Goal: Task Accomplishment & Management: Manage account settings

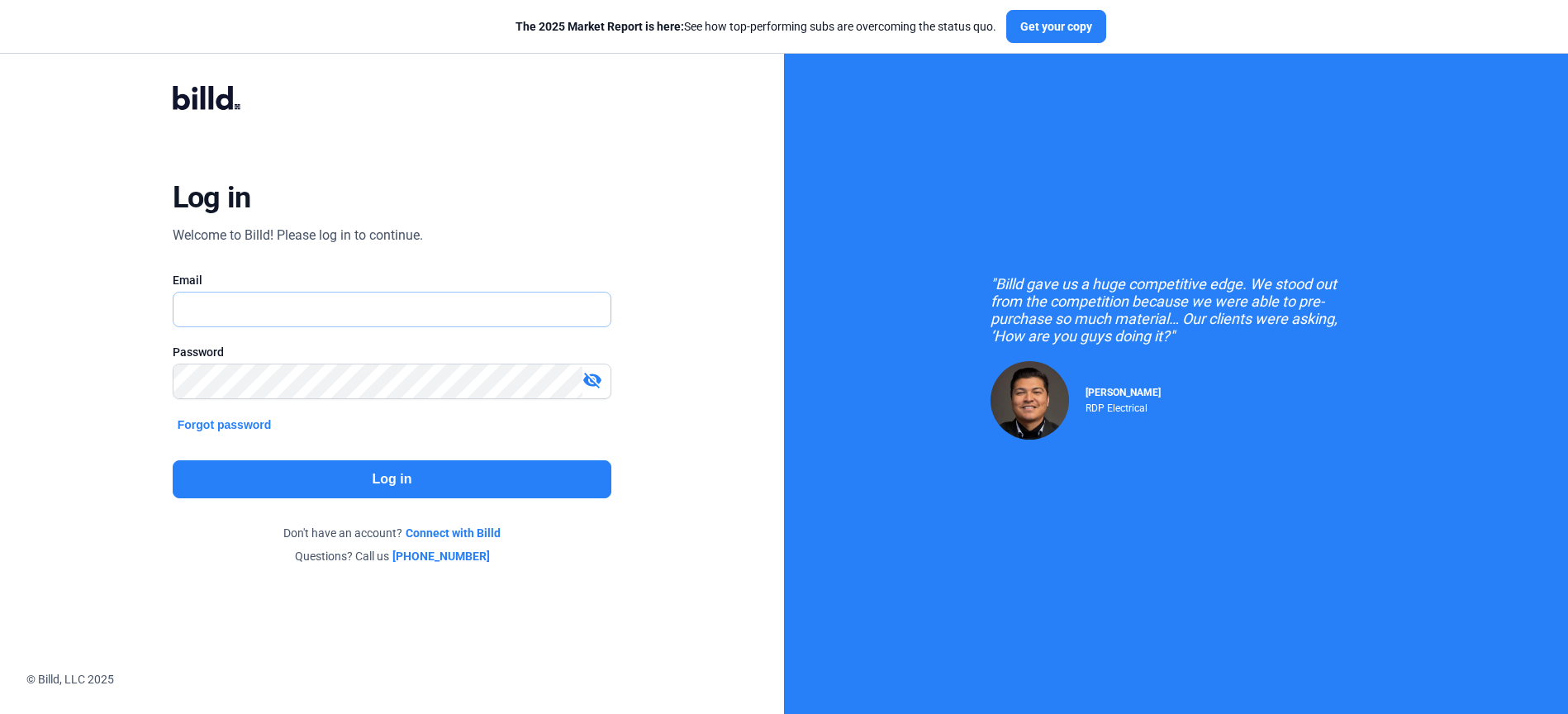
type input "[PERSON_NAME][EMAIL_ADDRESS][PERSON_NAME][DOMAIN_NAME]"
click at [256, 494] on button "Log in" at bounding box center [392, 480] width 439 height 38
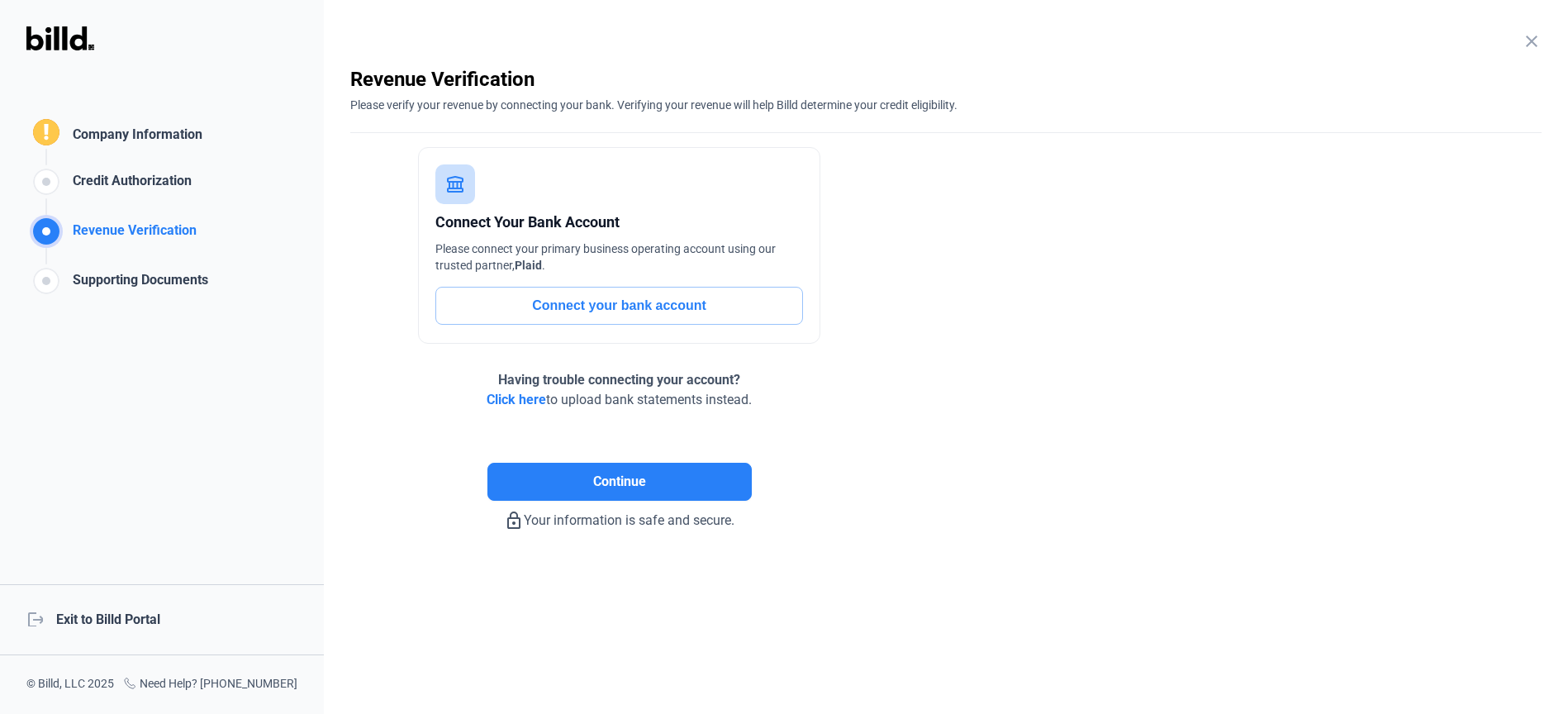
click at [1541, 33] on mat-icon "close" at bounding box center [1532, 42] width 20 height 20
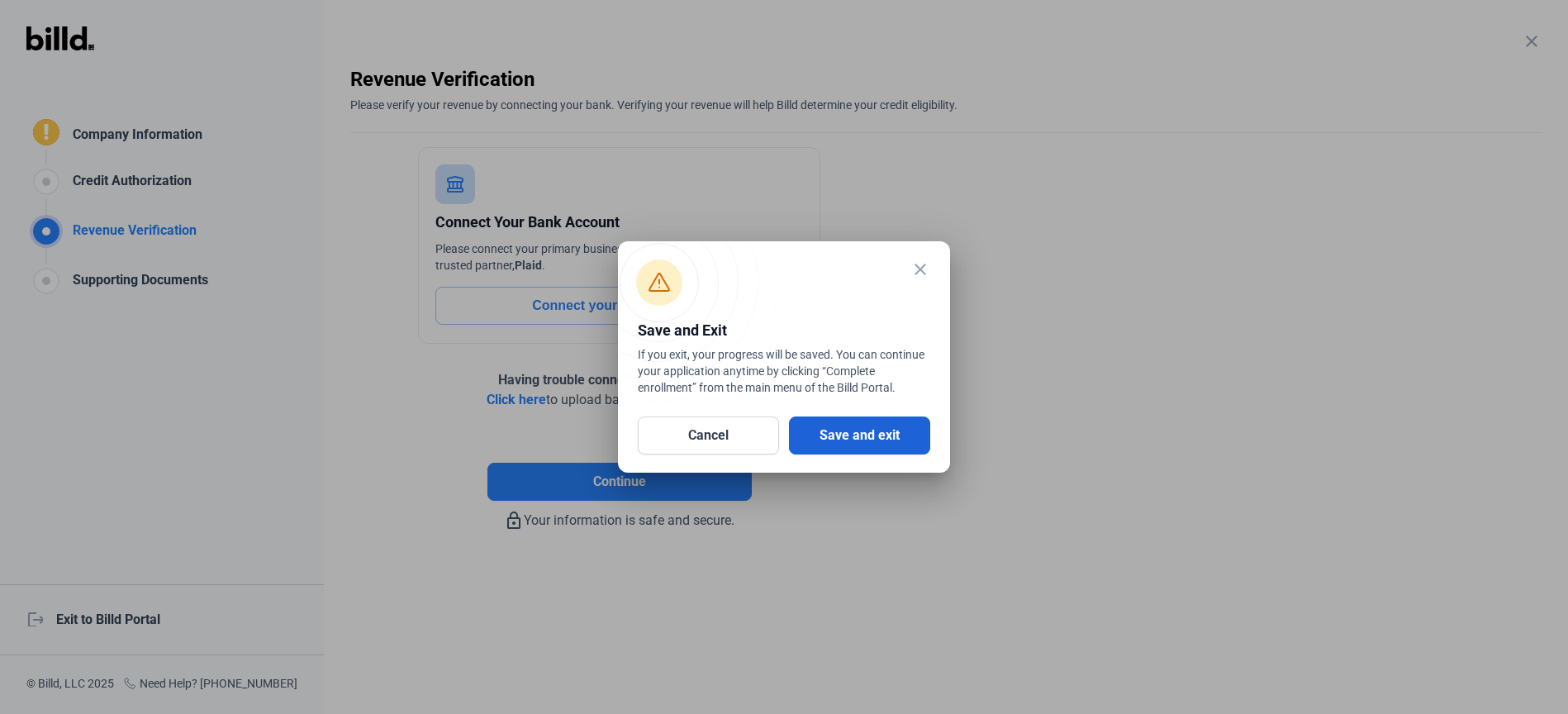
click at [820, 425] on button "Save and exit" at bounding box center [859, 435] width 141 height 38
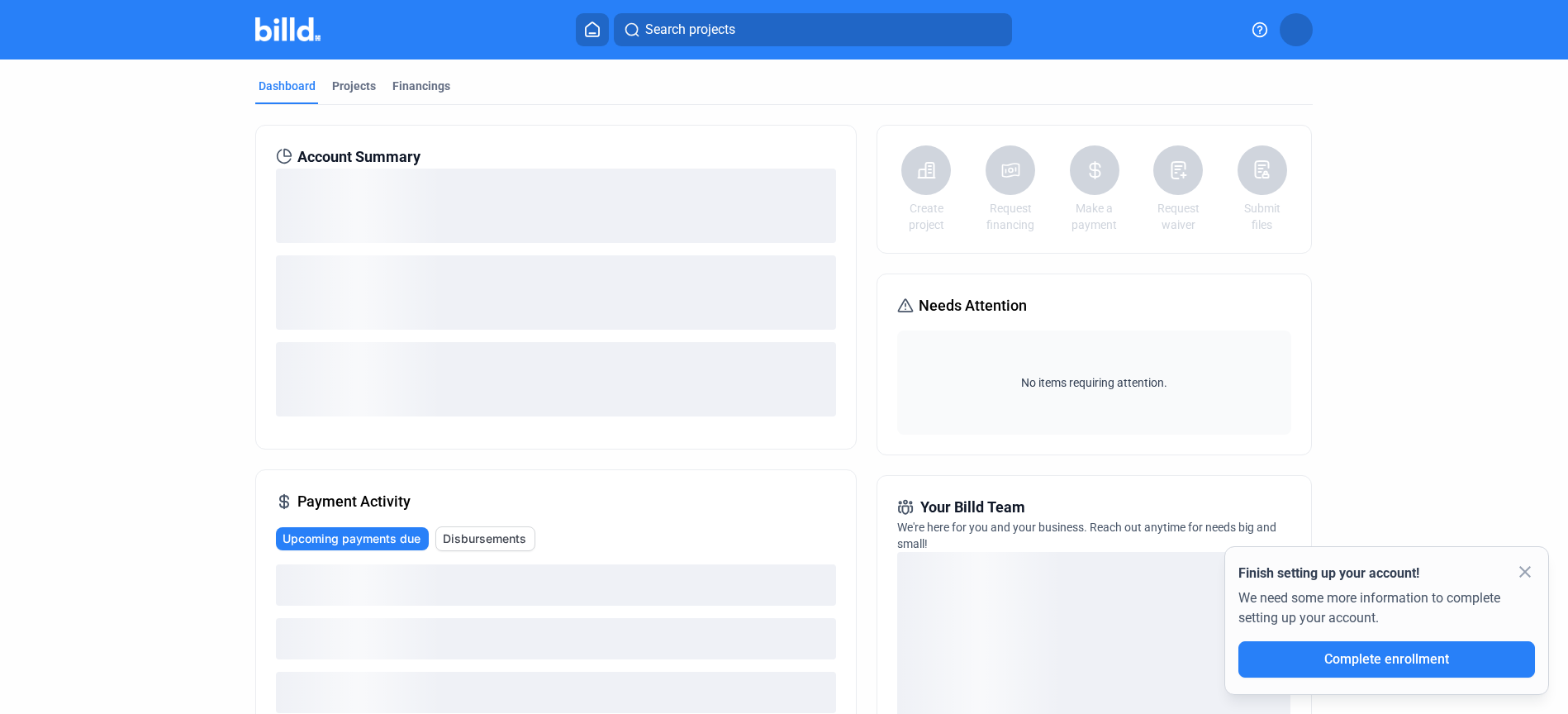
click at [1304, 33] on button at bounding box center [1297, 30] width 33 height 33
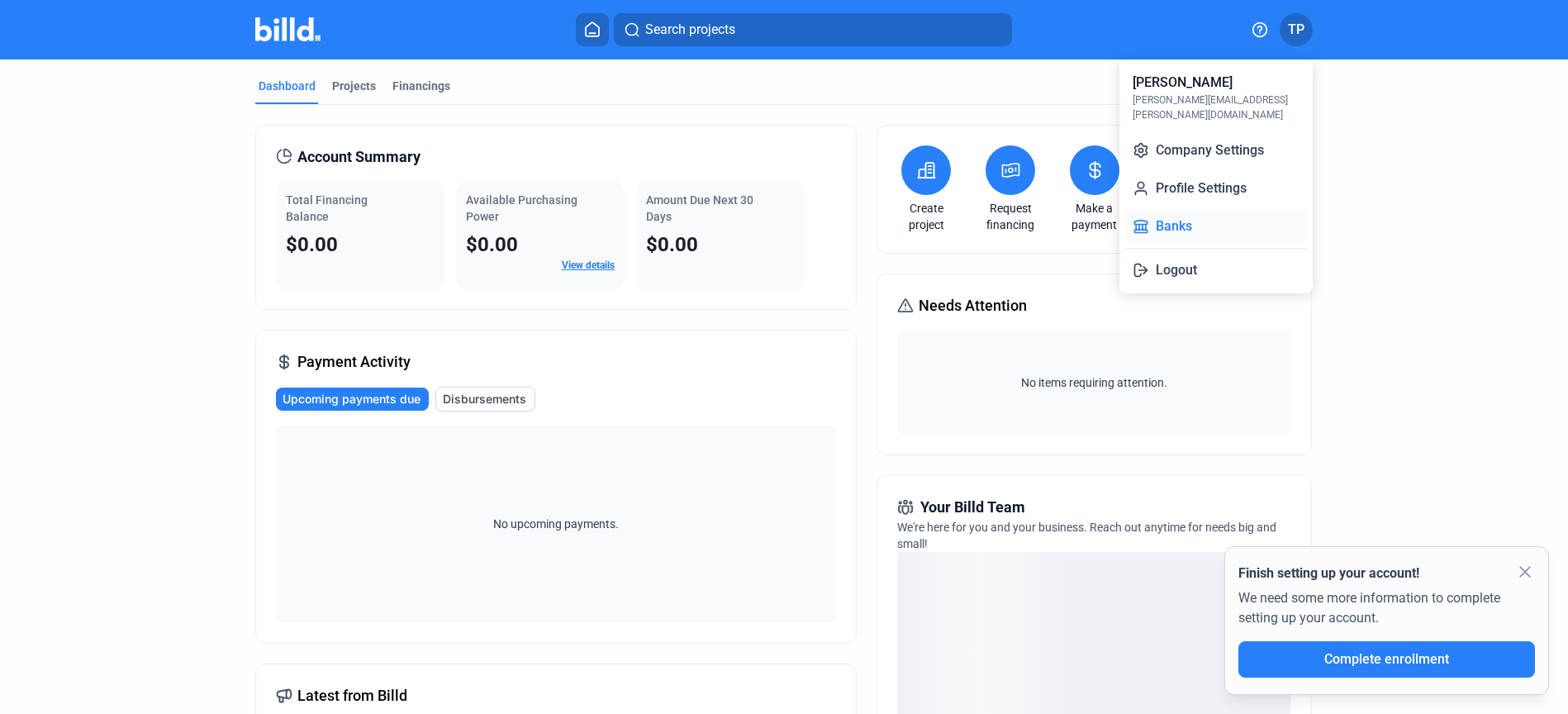
click at [1184, 210] on button "Banks" at bounding box center [1216, 227] width 180 height 33
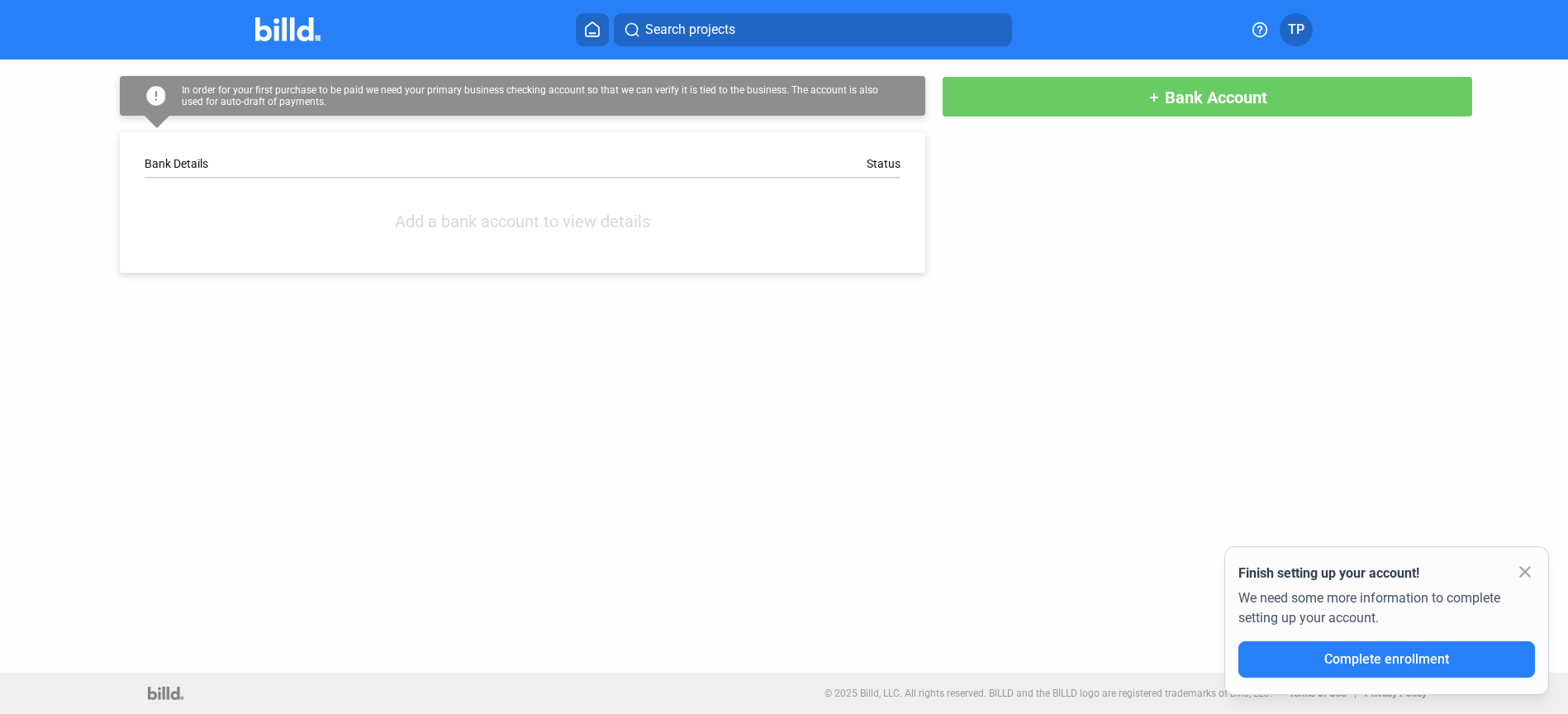
click at [1233, 93] on span "Bank Account" at bounding box center [1216, 98] width 103 height 20
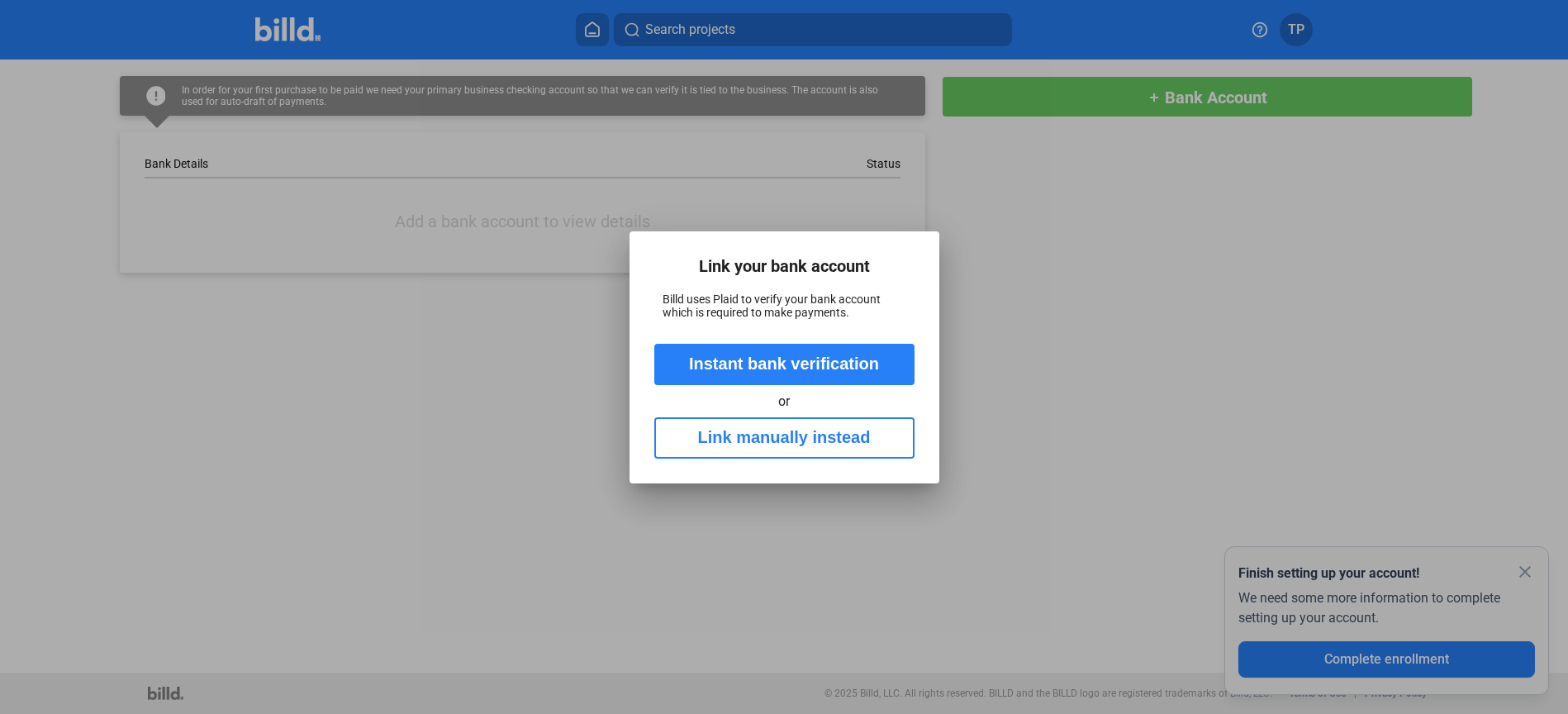
click at [782, 430] on button "Link manually instead" at bounding box center [785, 438] width 260 height 42
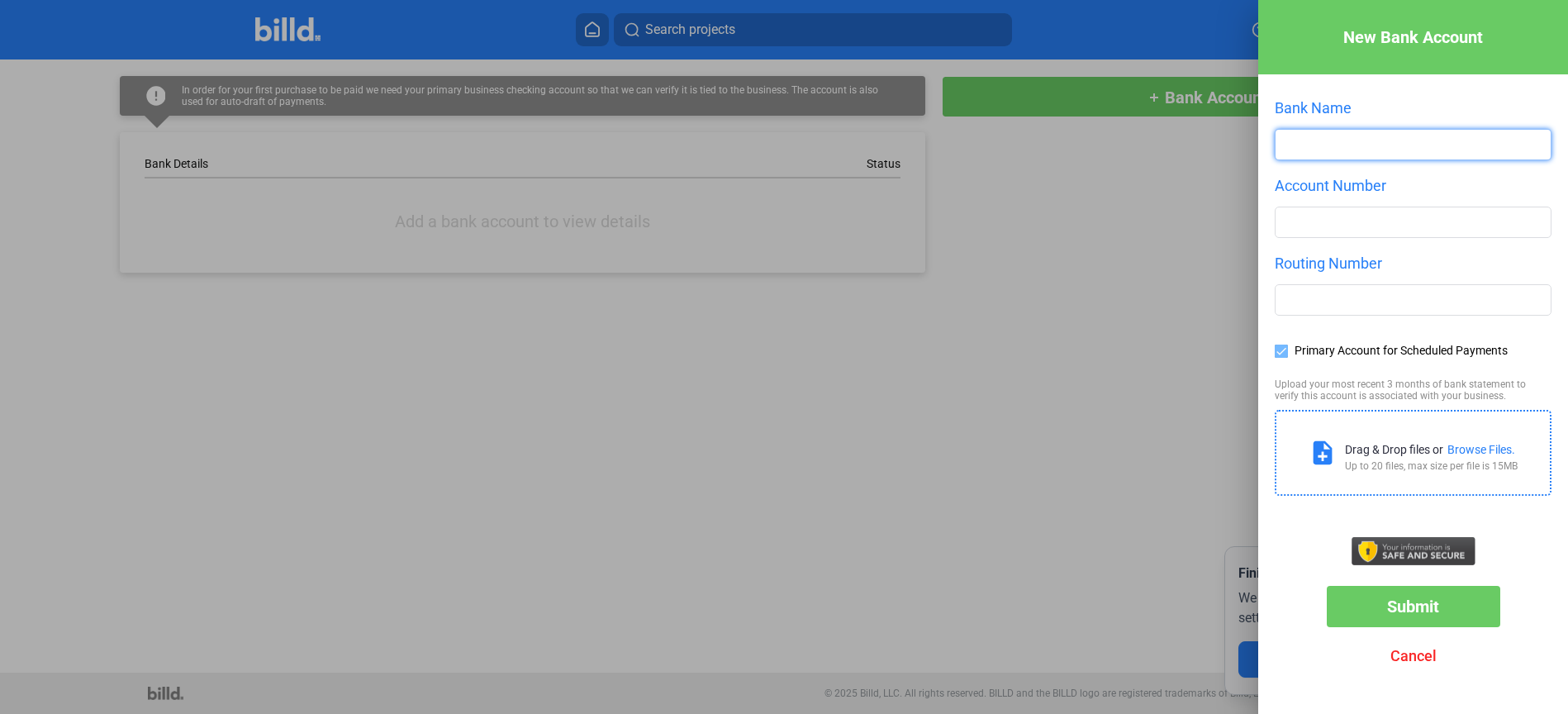
click at [1420, 130] on input "text" at bounding box center [1414, 145] width 275 height 30
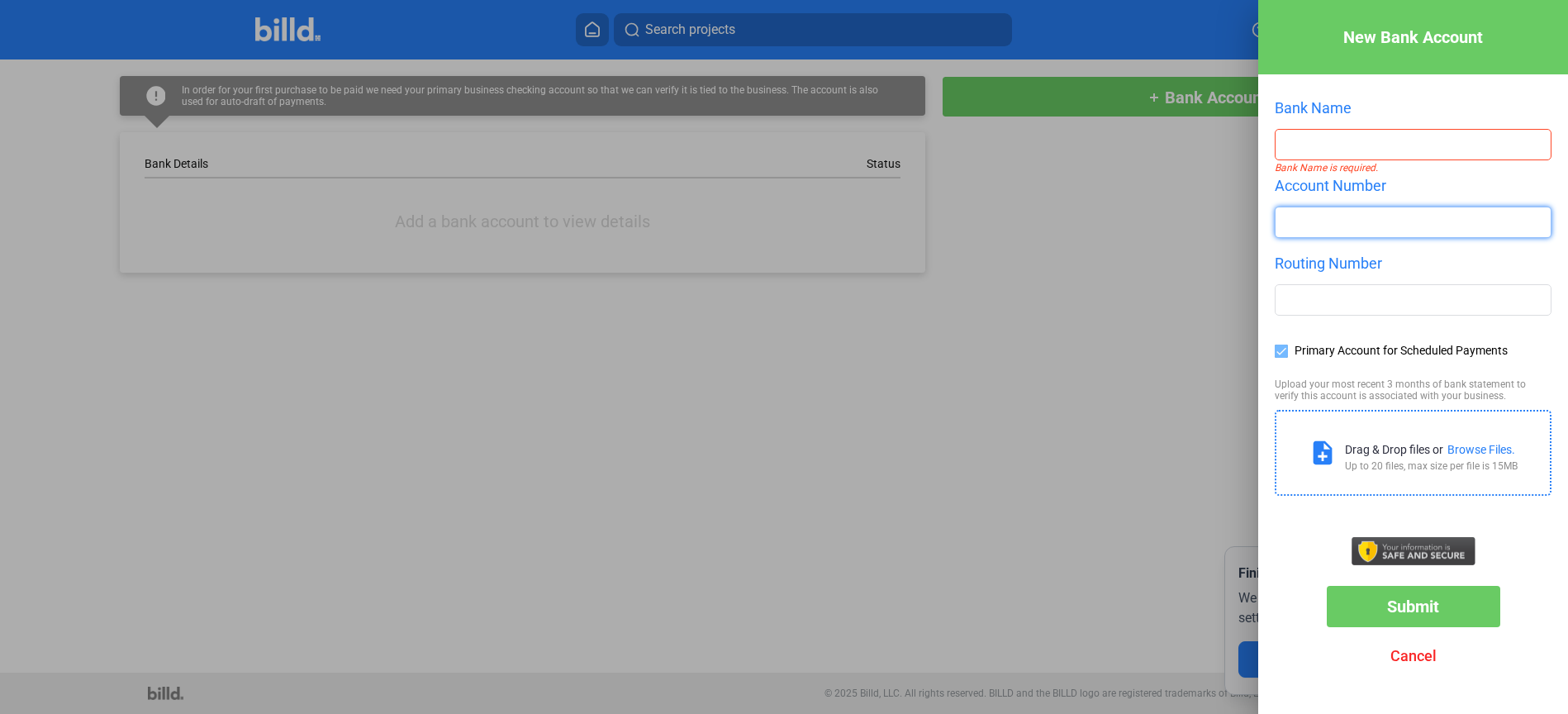
click at [1346, 224] on input "number" at bounding box center [1414, 223] width 275 height 30
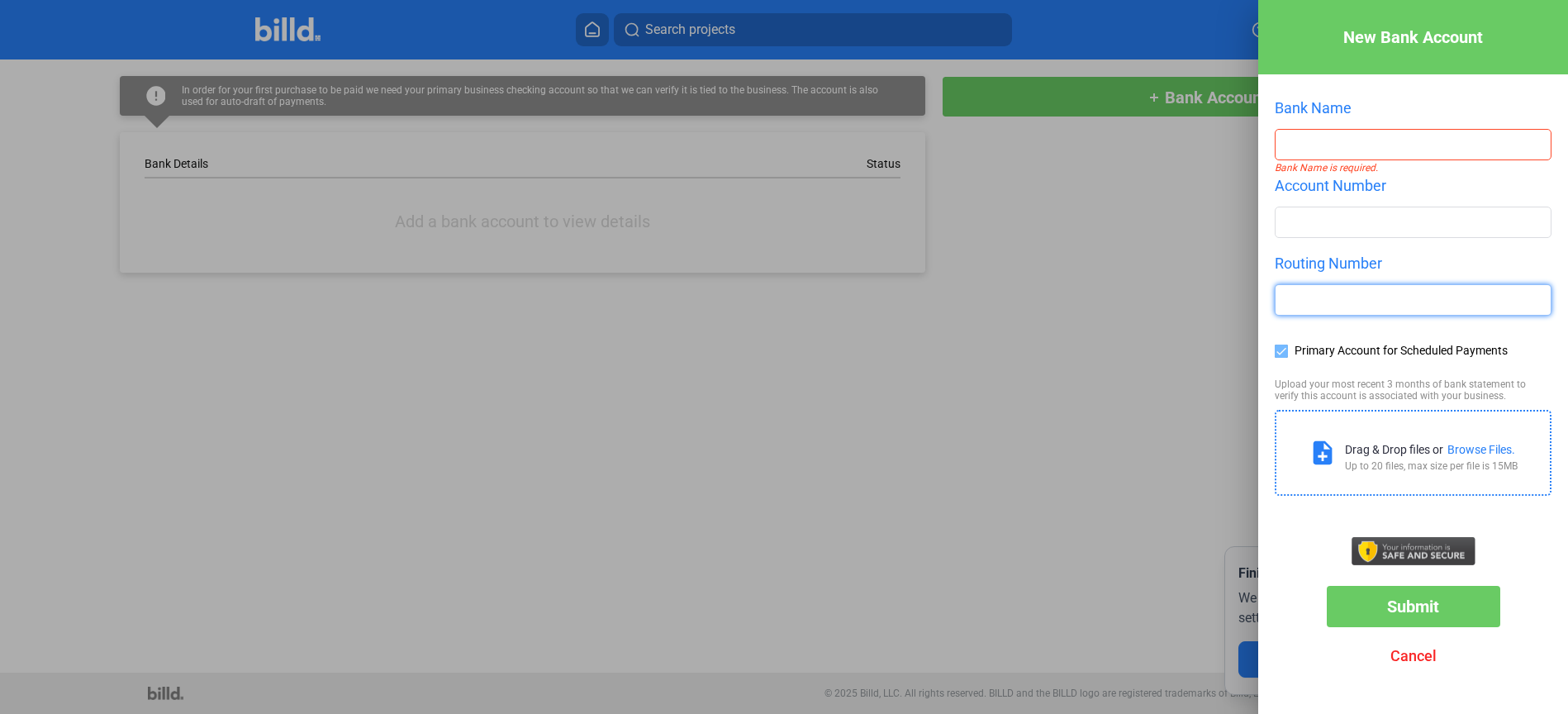
click at [1377, 312] on input "text" at bounding box center [1414, 300] width 275 height 30
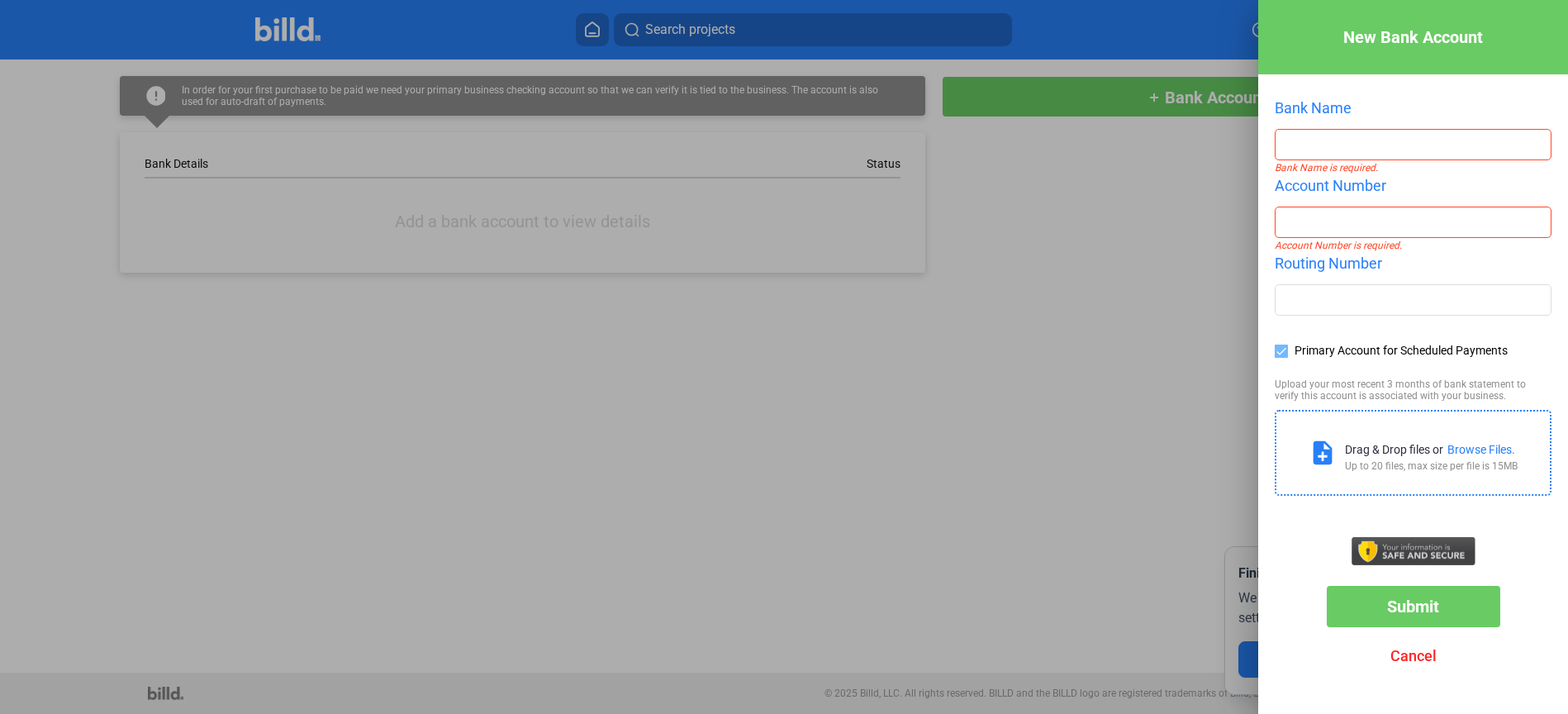
click at [1416, 659] on span "Cancel" at bounding box center [1413, 656] width 46 height 18
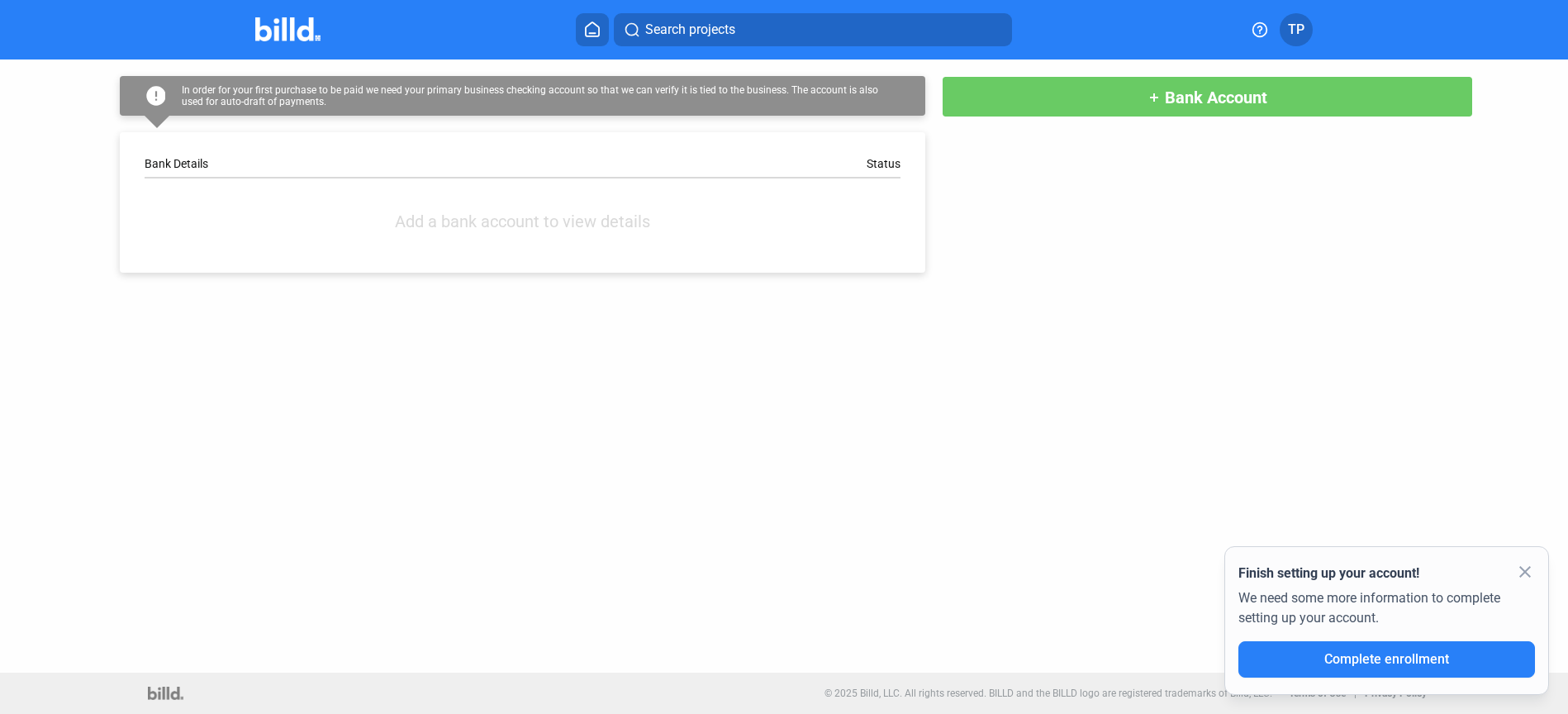
click at [1380, 368] on div "error In order for your first purchase to be paid we need your primary business…" at bounding box center [784, 365] width 1568 height 613
click at [1522, 574] on mat-icon "close" at bounding box center [1525, 572] width 20 height 20
